Goal: Task Accomplishment & Management: Use online tool/utility

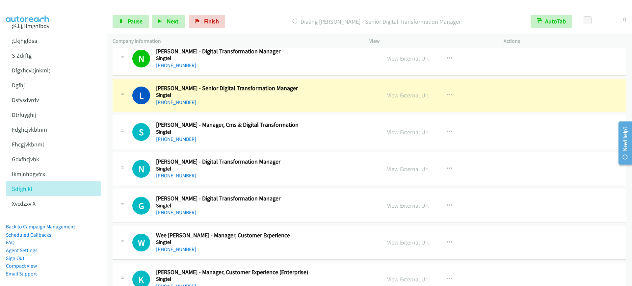
click at [298, 89] on h2 "[PERSON_NAME] - Senior Digital Transformation Manager" at bounding box center [264, 89] width 216 height 8
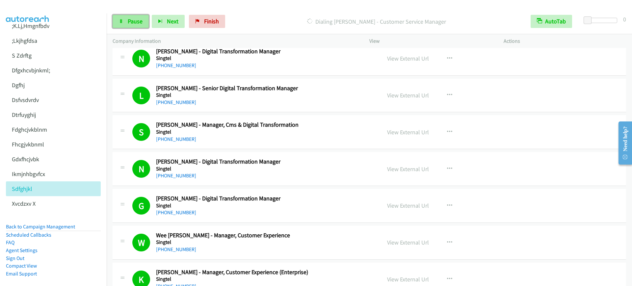
click at [132, 15] on link "Pause" at bounding box center [131, 21] width 36 height 13
